Goal: Communication & Community: Answer question/provide support

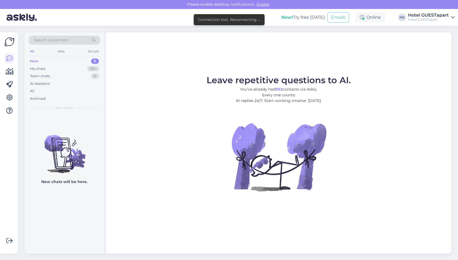
click at [32, 60] on div "New" at bounding box center [34, 60] width 8 height 5
click at [7, 55] on icon at bounding box center [9, 58] width 7 height 7
click at [9, 69] on icon at bounding box center [10, 71] width 8 height 7
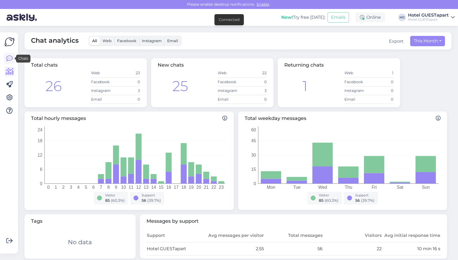
click at [8, 56] on icon at bounding box center [9, 58] width 7 height 7
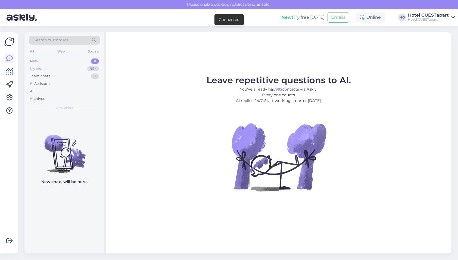
click at [68, 67] on div "My chats 99+" at bounding box center [64, 69] width 71 height 8
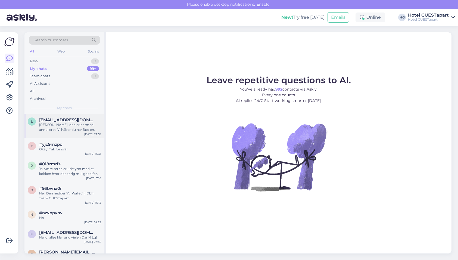
click at [86, 129] on div "[PERSON_NAME], den er hermed annulleret. Vi håber du har fået en mail med afbes…" at bounding box center [70, 127] width 62 height 10
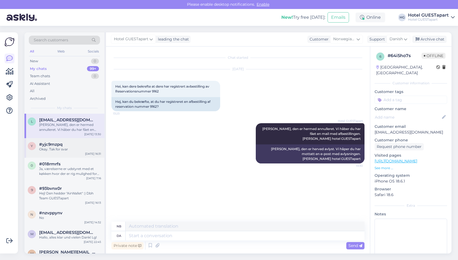
click at [87, 148] on div "Okay. Tak for svar" at bounding box center [70, 149] width 62 height 5
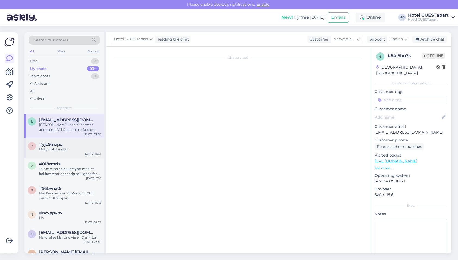
scroll to position [180, 0]
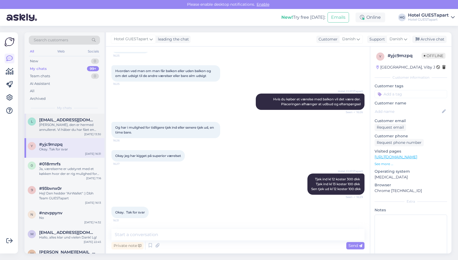
click at [75, 127] on div "[PERSON_NAME], den er hermed annulleret. Vi håber du har fået en mail med afbes…" at bounding box center [70, 127] width 62 height 10
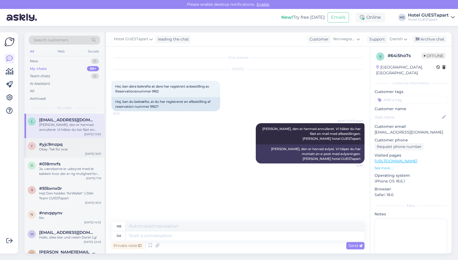
click at [72, 150] on div "Okay. Tak for svar" at bounding box center [70, 149] width 62 height 5
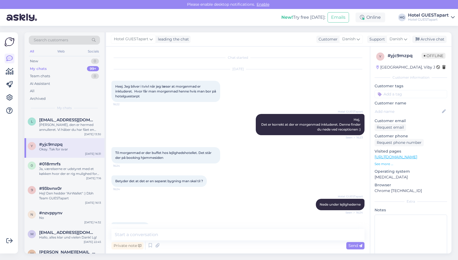
scroll to position [180, 0]
